Goal: Task Accomplishment & Management: Manage account settings

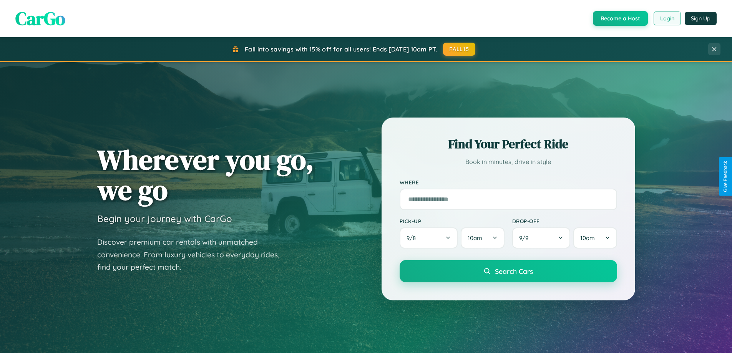
click at [667, 18] on button "Login" at bounding box center [667, 19] width 27 height 14
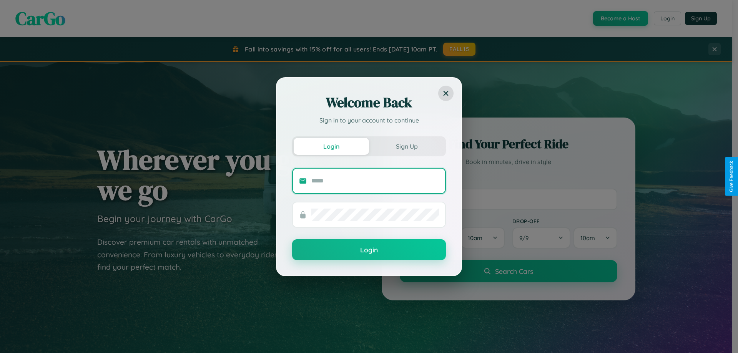
click at [375, 181] on input "text" at bounding box center [375, 181] width 128 height 12
type input "**********"
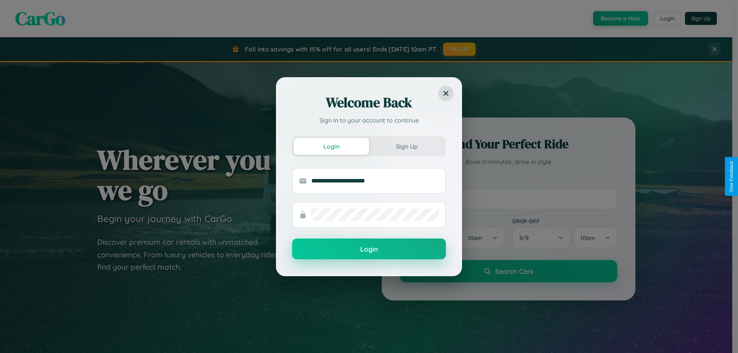
click at [369, 249] on button "Login" at bounding box center [369, 249] width 154 height 21
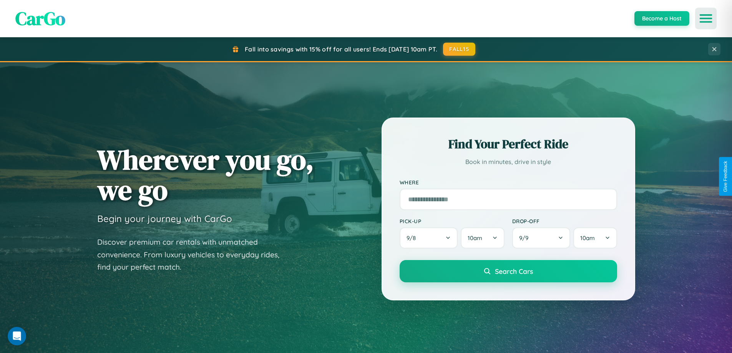
click at [706, 18] on icon "Open menu" at bounding box center [705, 18] width 11 height 7
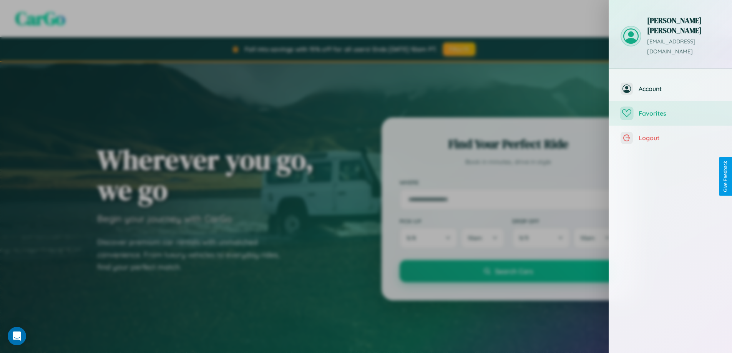
click at [670, 109] on span "Favorites" at bounding box center [680, 113] width 82 height 8
